Goal: Find contact information: Find contact information

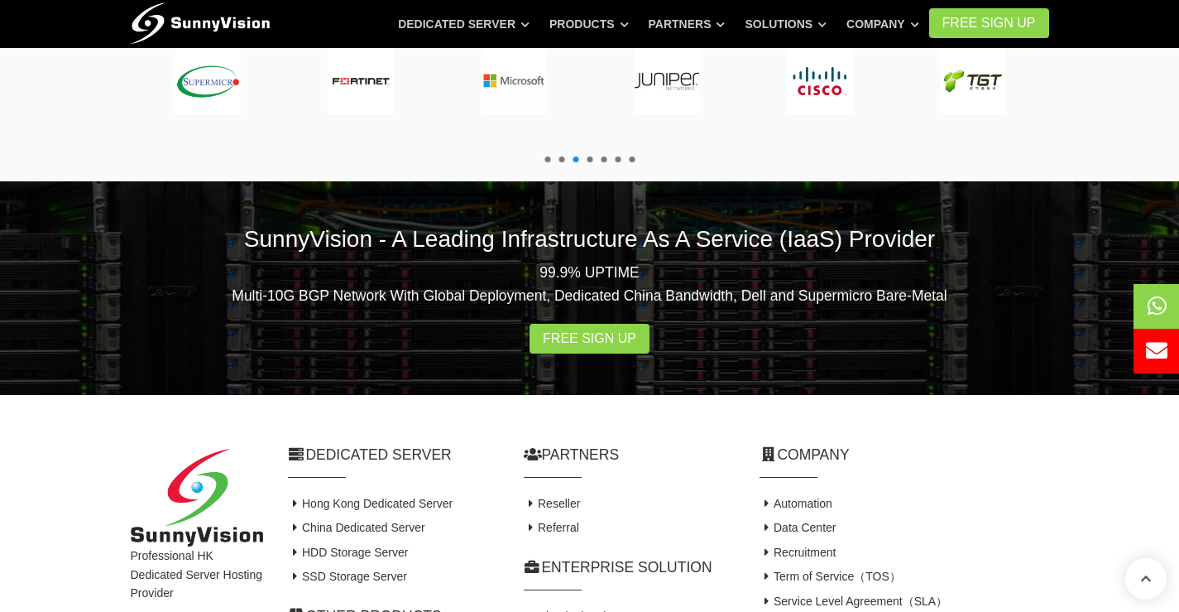
scroll to position [3207, 0]
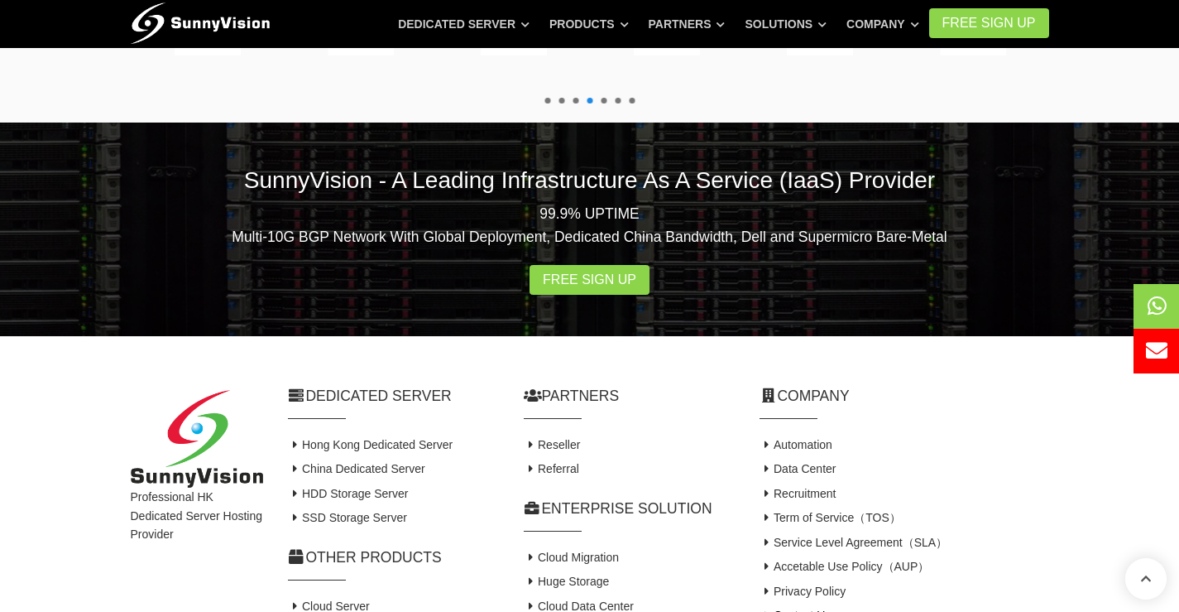
click at [804, 608] on link "Contact Us" at bounding box center [796, 614] width 72 height 13
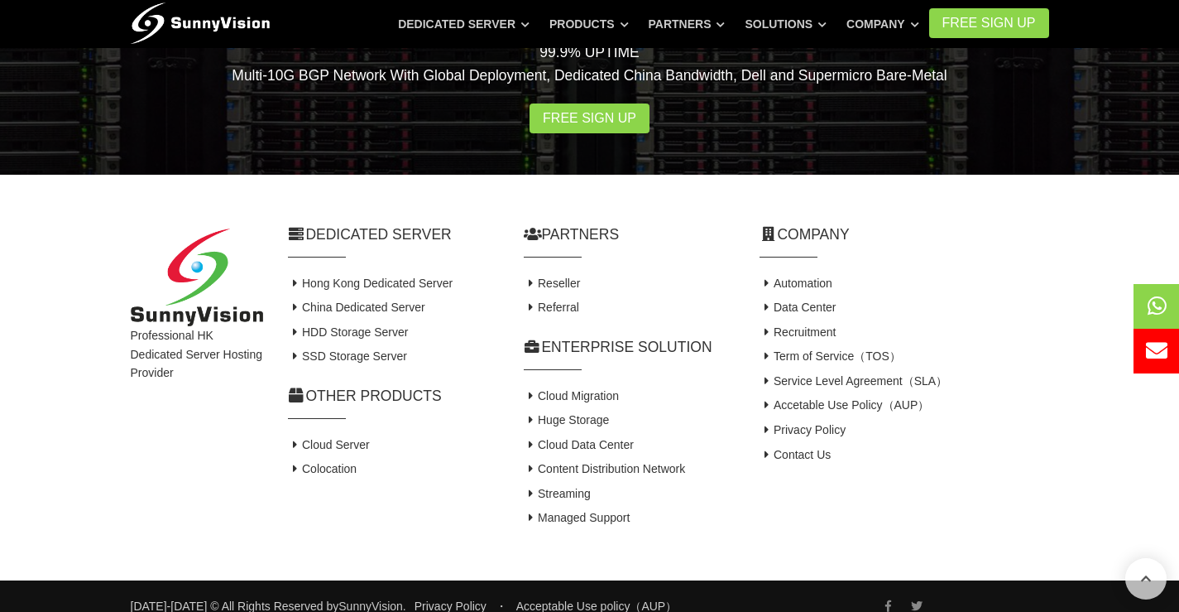
scroll to position [1208, 0]
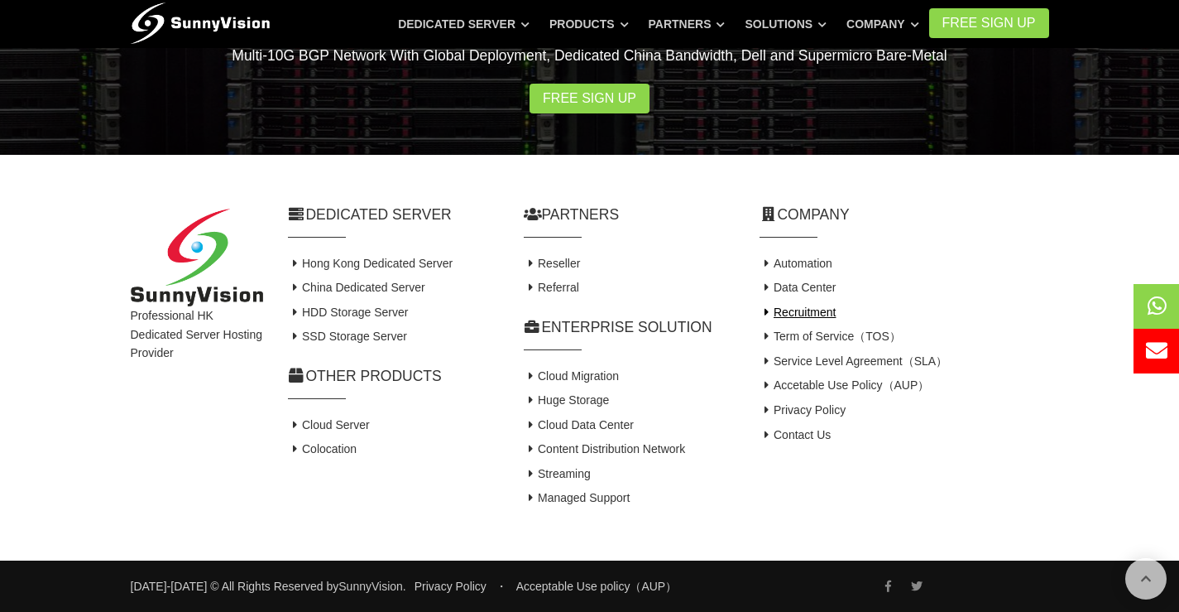
click at [787, 313] on link "Recruitment" at bounding box center [798, 311] width 77 height 13
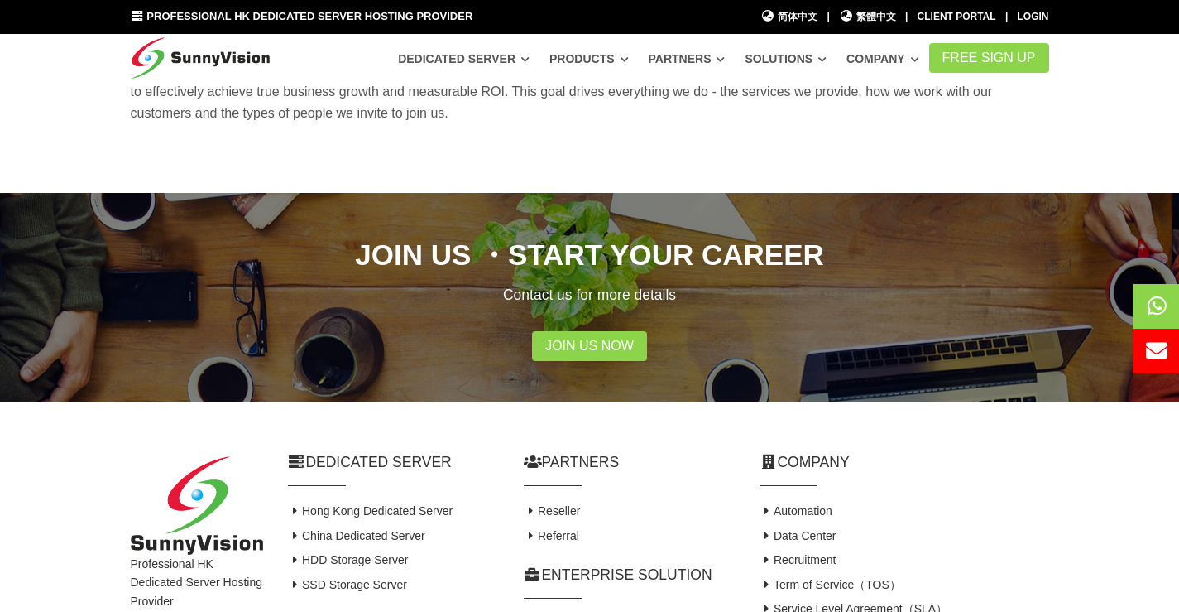
scroll to position [331, 0]
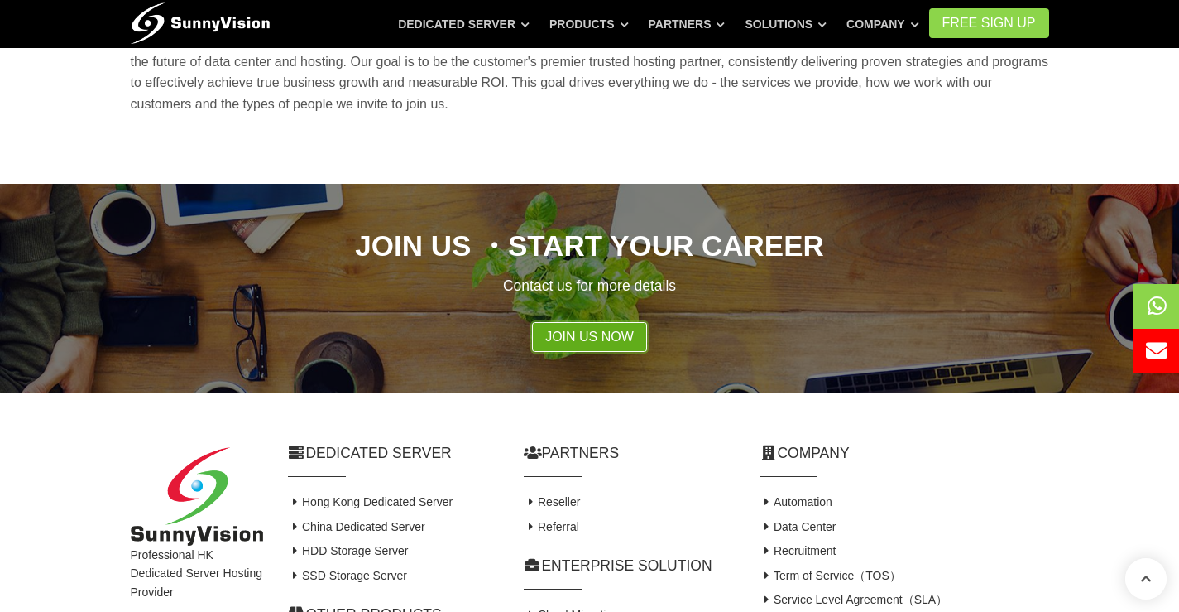
click at [577, 322] on link "Join Us Now" at bounding box center [589, 337] width 115 height 30
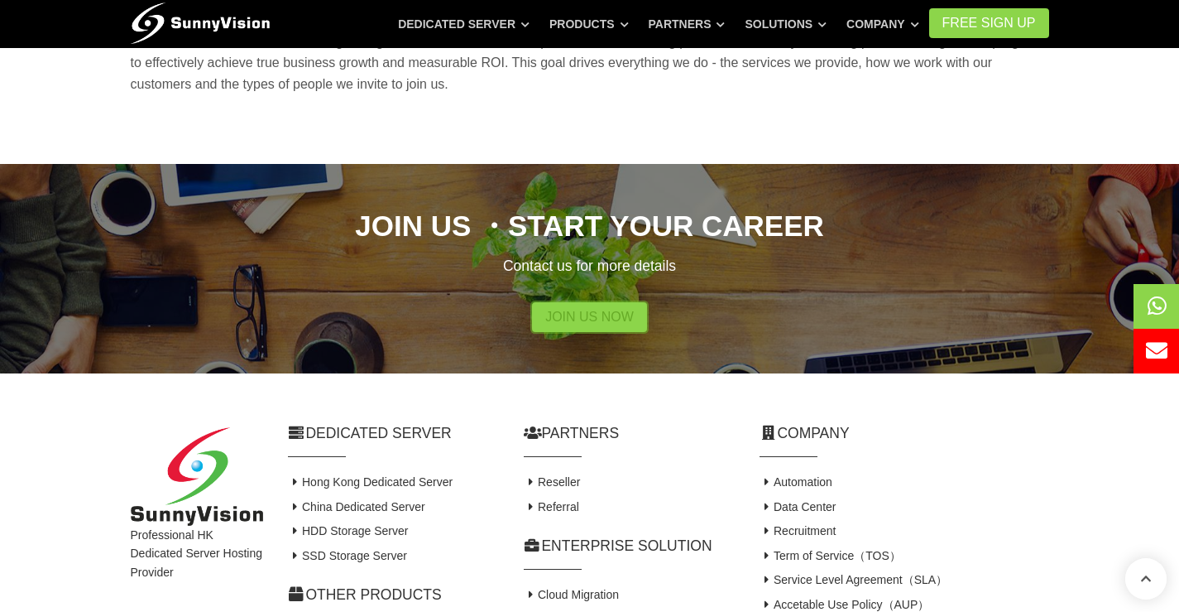
scroll to position [538, 0]
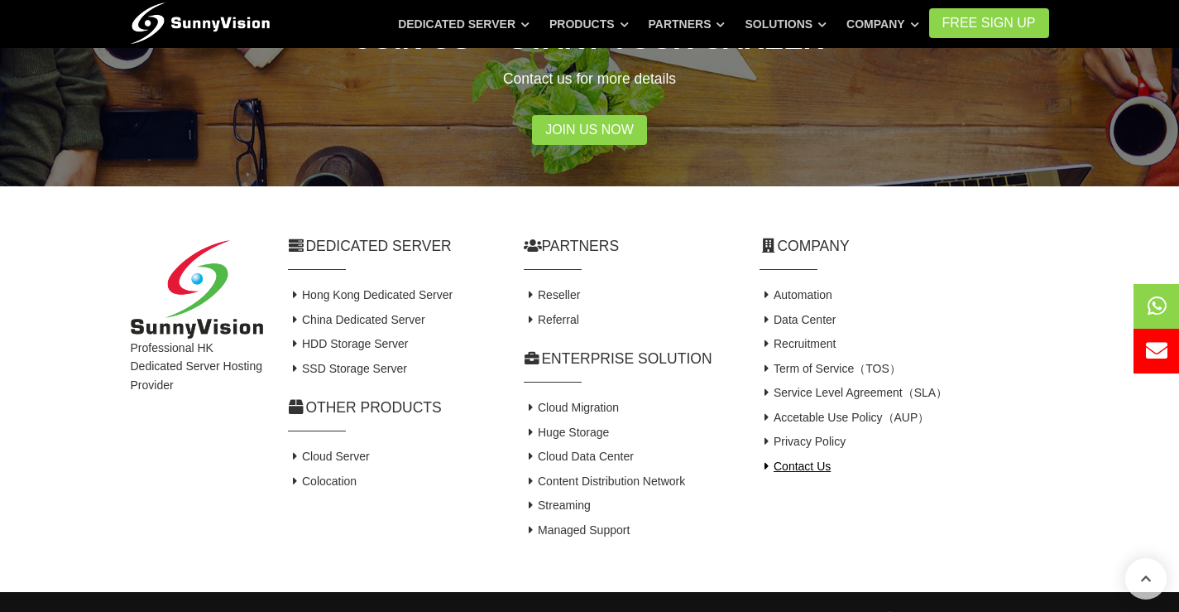
click at [814, 459] on link "Contact Us" at bounding box center [796, 465] width 72 height 13
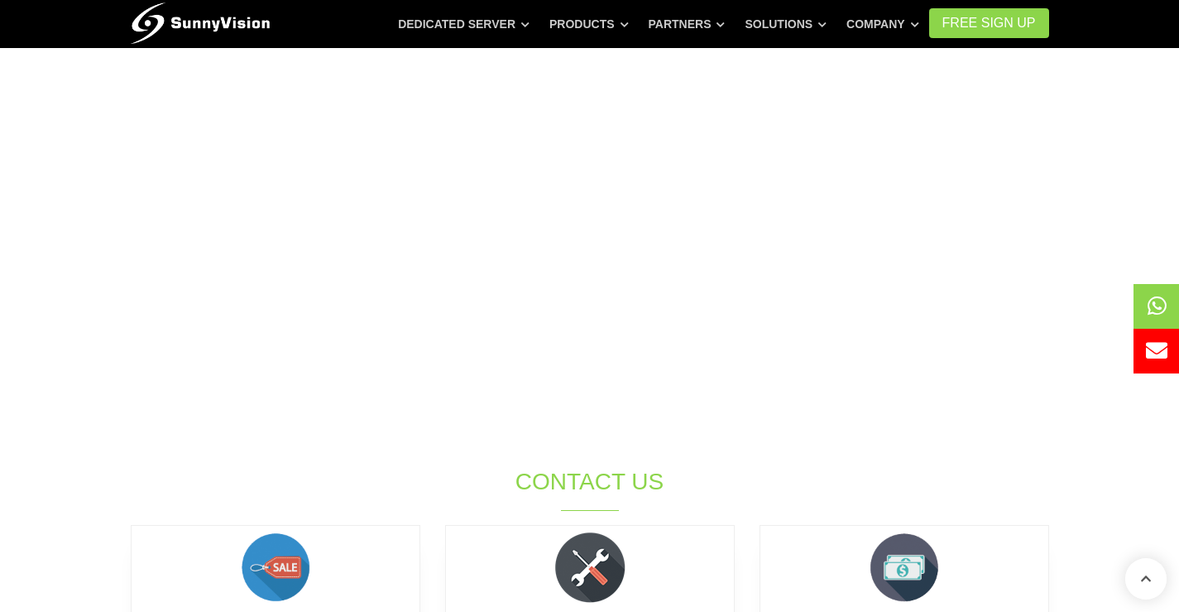
scroll to position [662, 0]
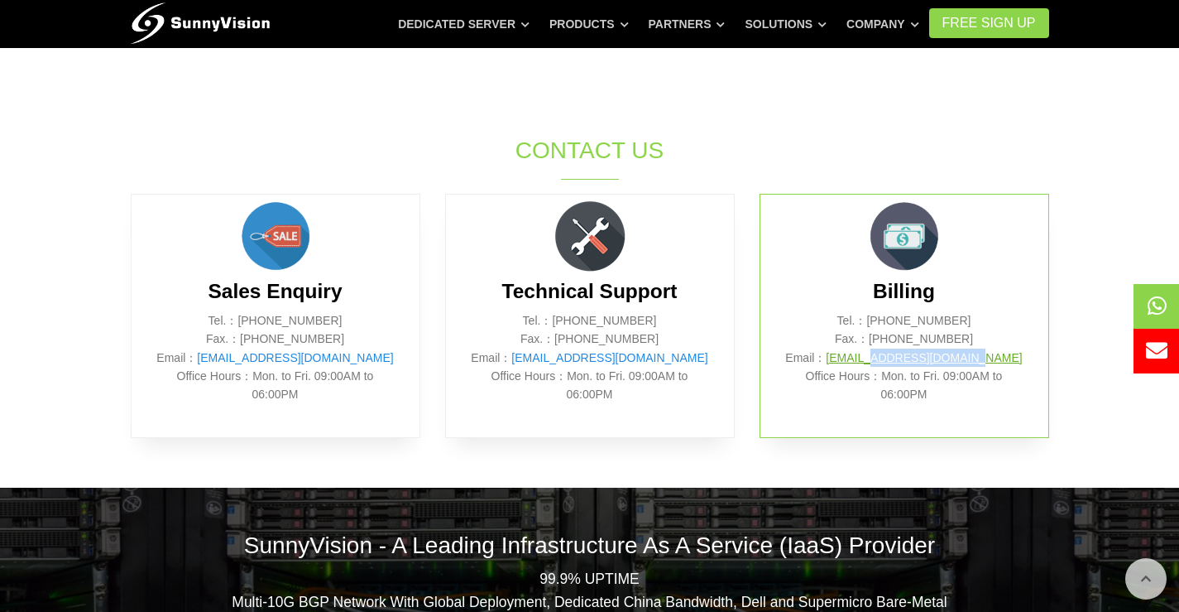
drag, startPoint x: 997, startPoint y: 362, endPoint x: 895, endPoint y: 361, distance: 102.6
click at [895, 361] on p "Tel.：(852) 2802 0308 Fax.：(852) 2802 0098 Email： billing@sunnyvision.com Office…" at bounding box center [904, 357] width 238 height 93
copy link "@sunnyvision.com"
